Goal: Navigation & Orientation: Find specific page/section

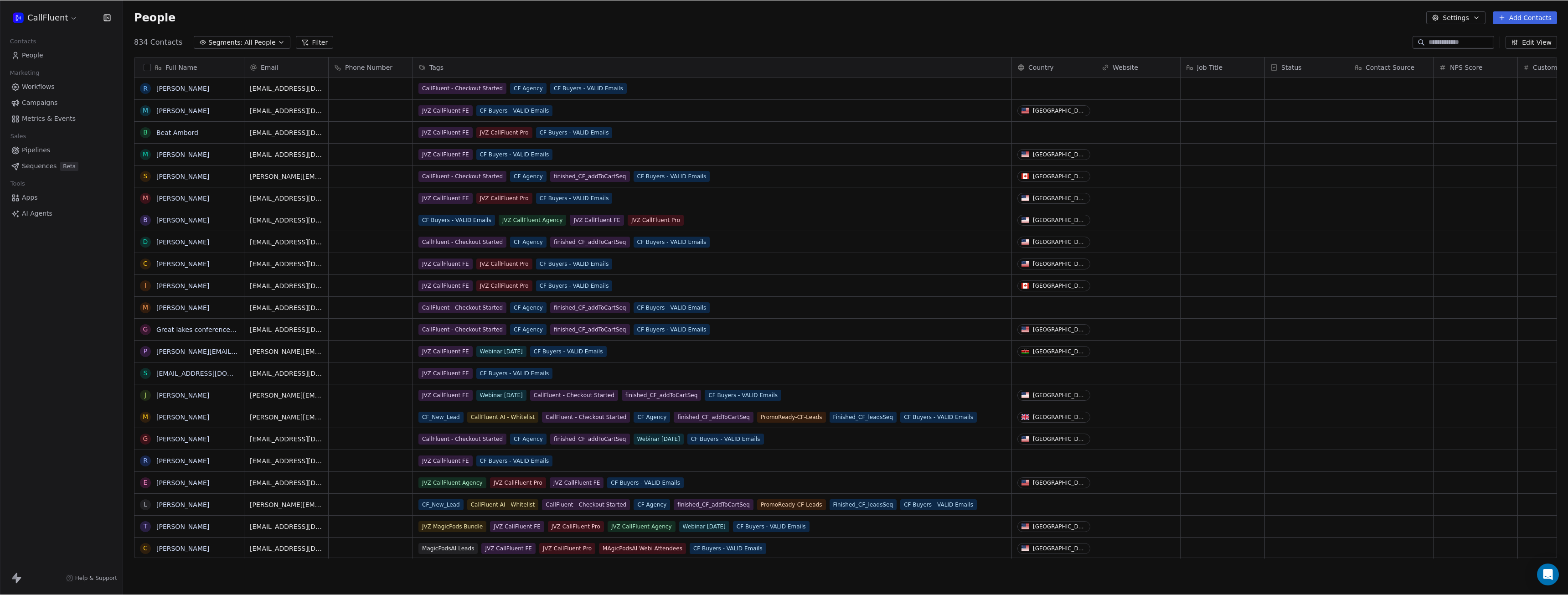
scroll to position [517, 1438]
